Goal: Find specific fact: Find specific fact

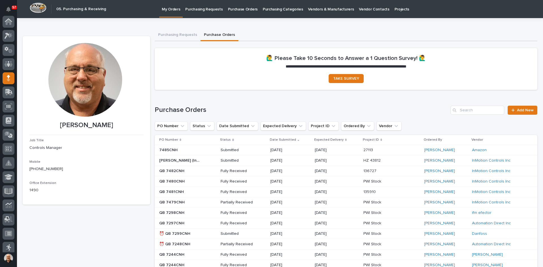
scroll to position [57, 0]
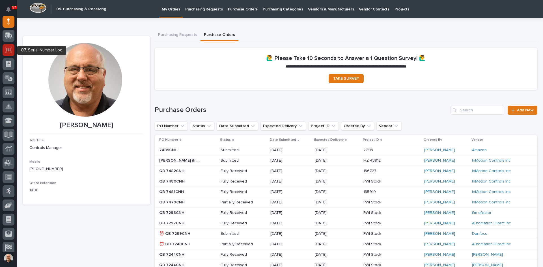
click at [8, 50] on icon at bounding box center [8, 50] width 7 height 7
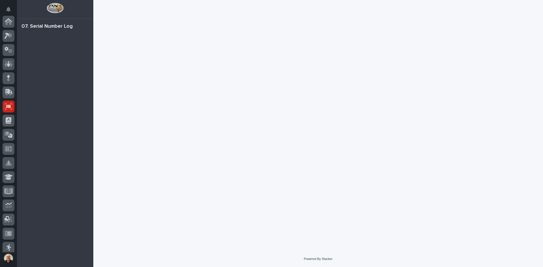
scroll to position [85, 0]
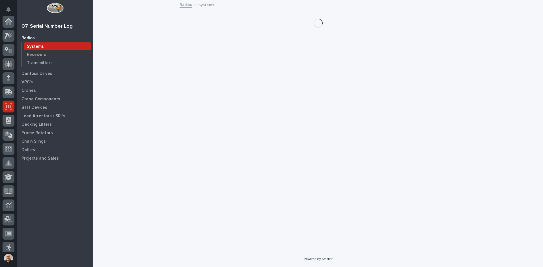
scroll to position [85, 0]
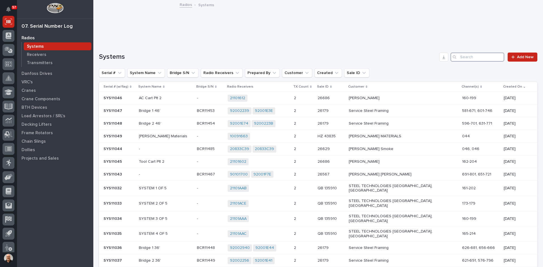
click at [463, 57] on input "Search" at bounding box center [477, 57] width 54 height 9
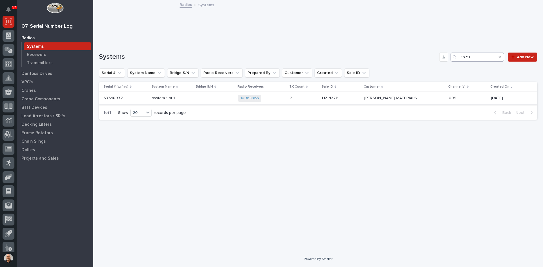
type input "43711"
click at [340, 97] on p at bounding box center [340, 98] width 37 height 5
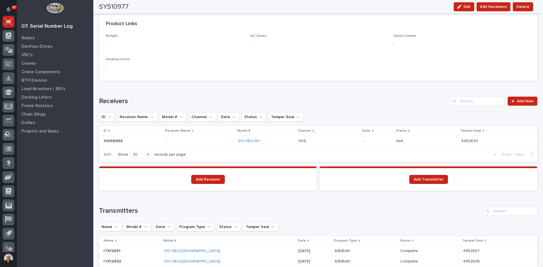
scroll to position [311, 0]
